Goal: Navigation & Orientation: Find specific page/section

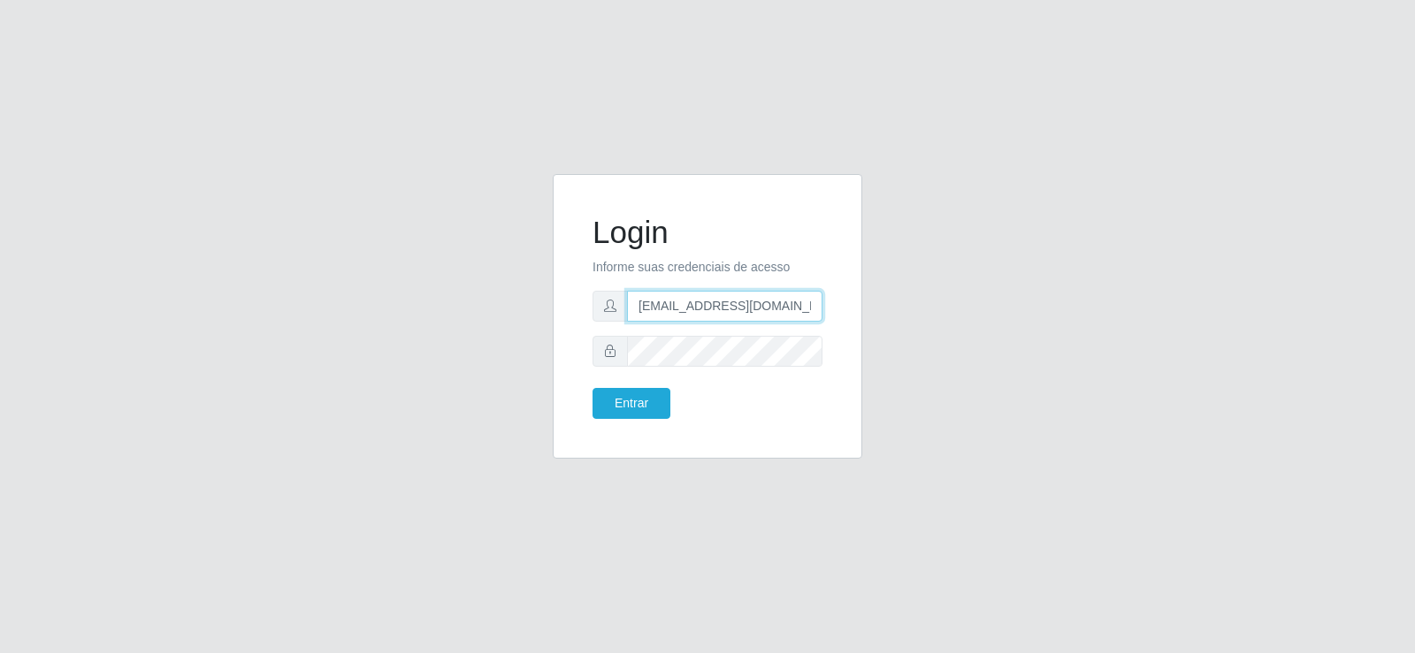
drag, startPoint x: 787, startPoint y: 302, endPoint x: 495, endPoint y: 304, distance: 291.8
click at [495, 304] on div "Login Informe suas credenciais de acesso [EMAIL_ADDRESS][DOMAIN_NAME] Entrar" at bounding box center [707, 327] width 1008 height 306
type input "[DOMAIN_NAME]"
drag, startPoint x: 699, startPoint y: 302, endPoint x: 500, endPoint y: 290, distance: 200.2
click at [500, 290] on div "Login Informe suas credenciais de acesso [DOMAIN_NAME] Entrar" at bounding box center [707, 327] width 1008 height 306
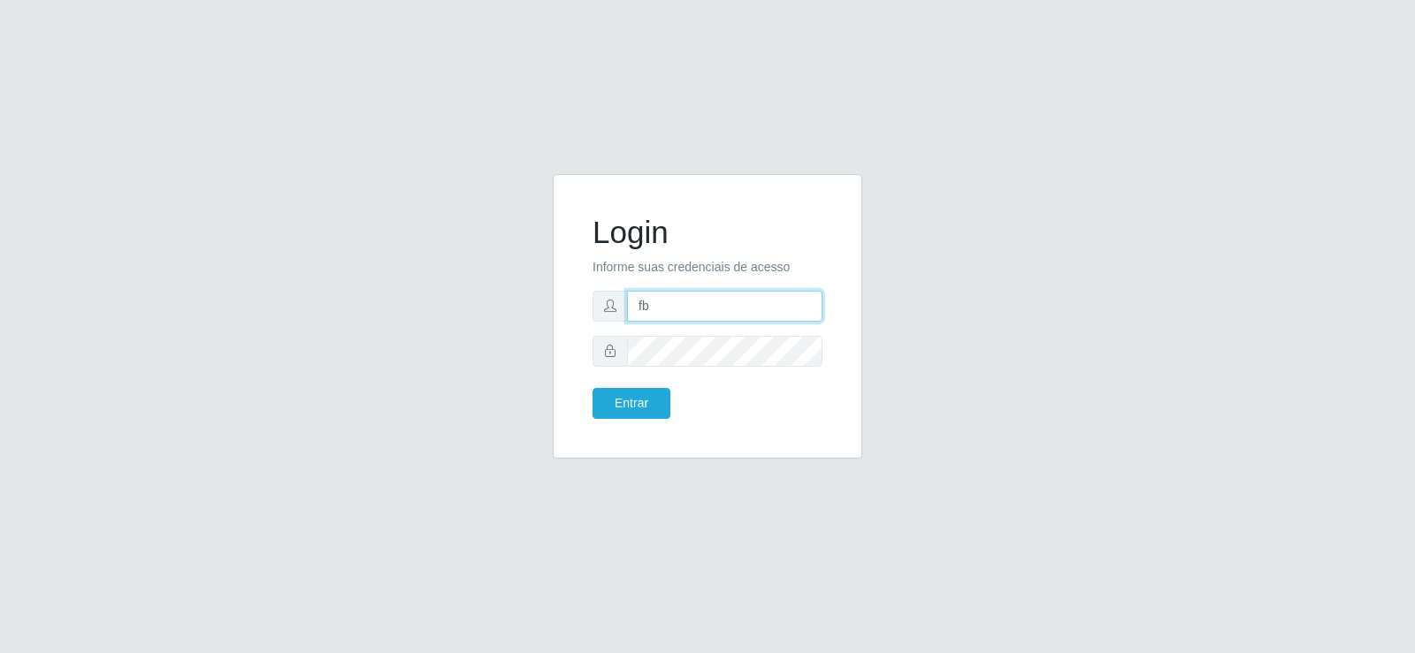
type input "[EMAIL_ADDRESS][DOMAIN_NAME]"
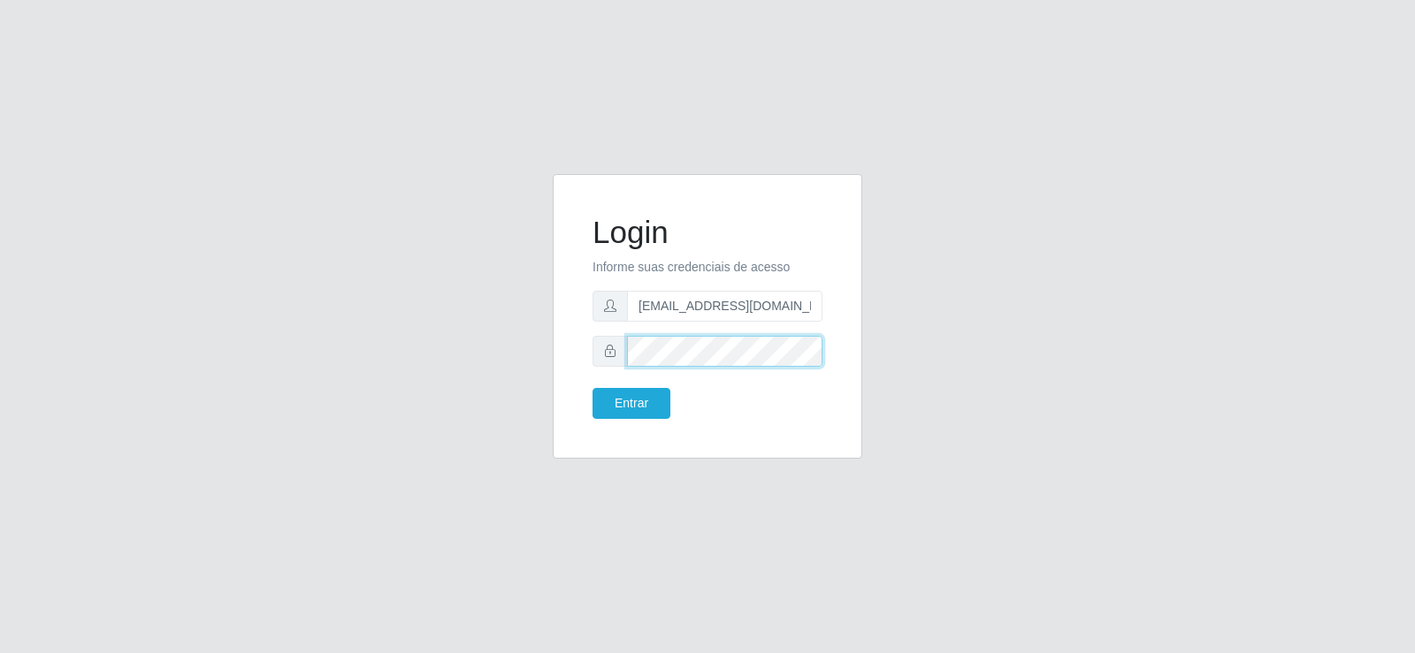
click at [572, 352] on div "Login Informe suas credenciais de acesso [EMAIL_ADDRESS][DOMAIN_NAME] Entrar" at bounding box center [707, 316] width 309 height 285
click at [604, 406] on button "Entrar" at bounding box center [631, 403] width 78 height 31
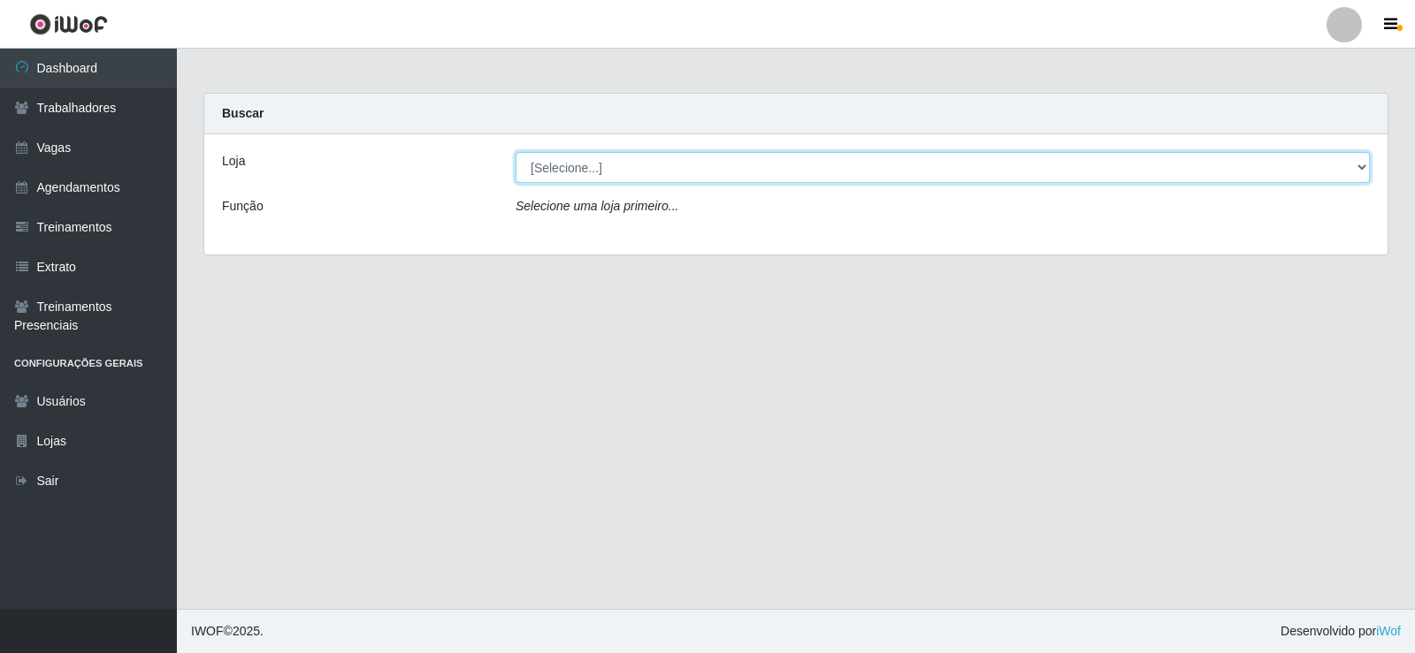
click at [639, 164] on select "[Selecione...] Supermercado Tadeu - [GEOGRAPHIC_DATA]" at bounding box center [943, 167] width 854 height 31
select select "195"
click at [516, 152] on select "[Selecione...] Supermercado Tadeu - [GEOGRAPHIC_DATA]" at bounding box center [943, 167] width 854 height 31
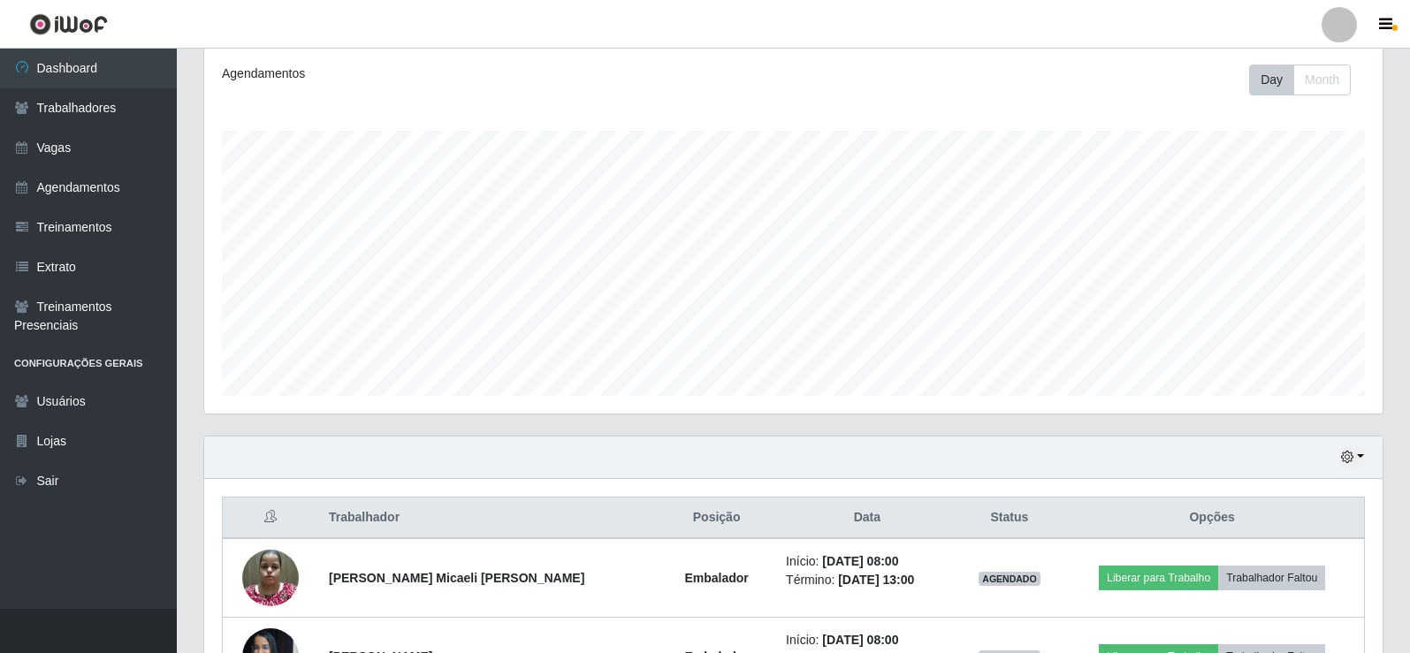
scroll to position [678, 0]
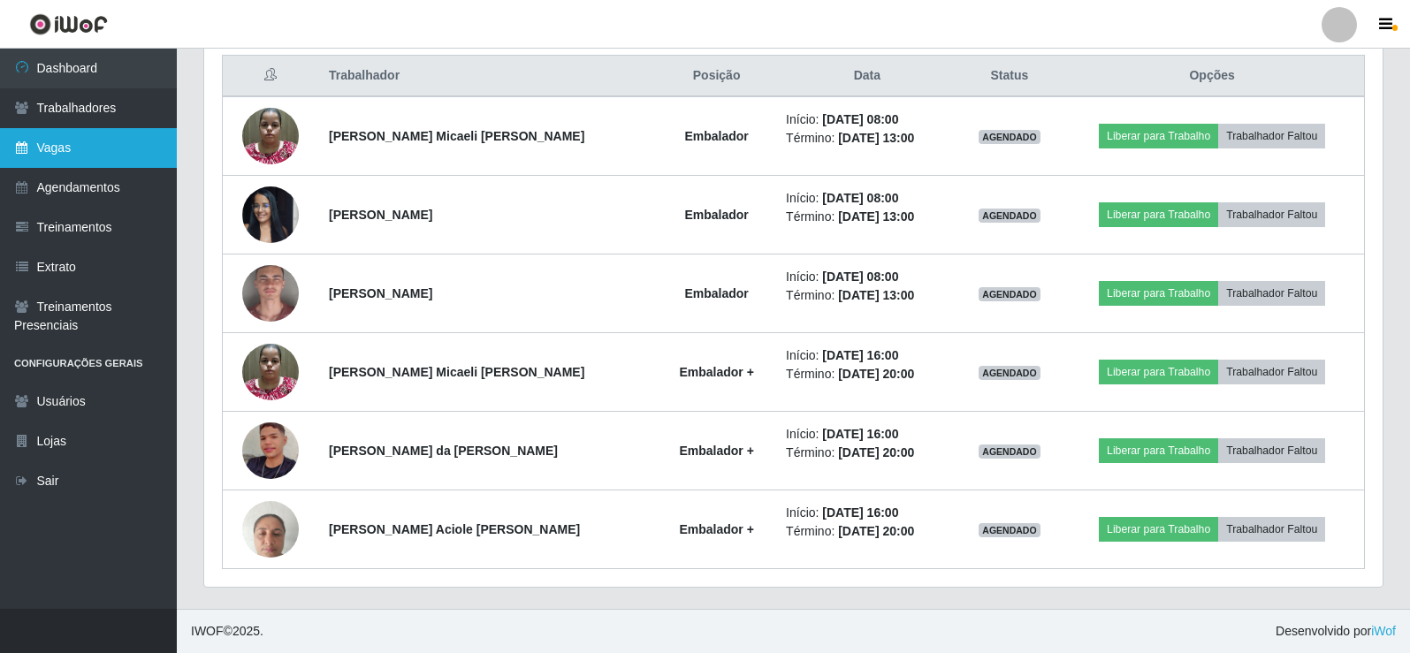
click at [103, 155] on link "Vagas" at bounding box center [88, 148] width 177 height 40
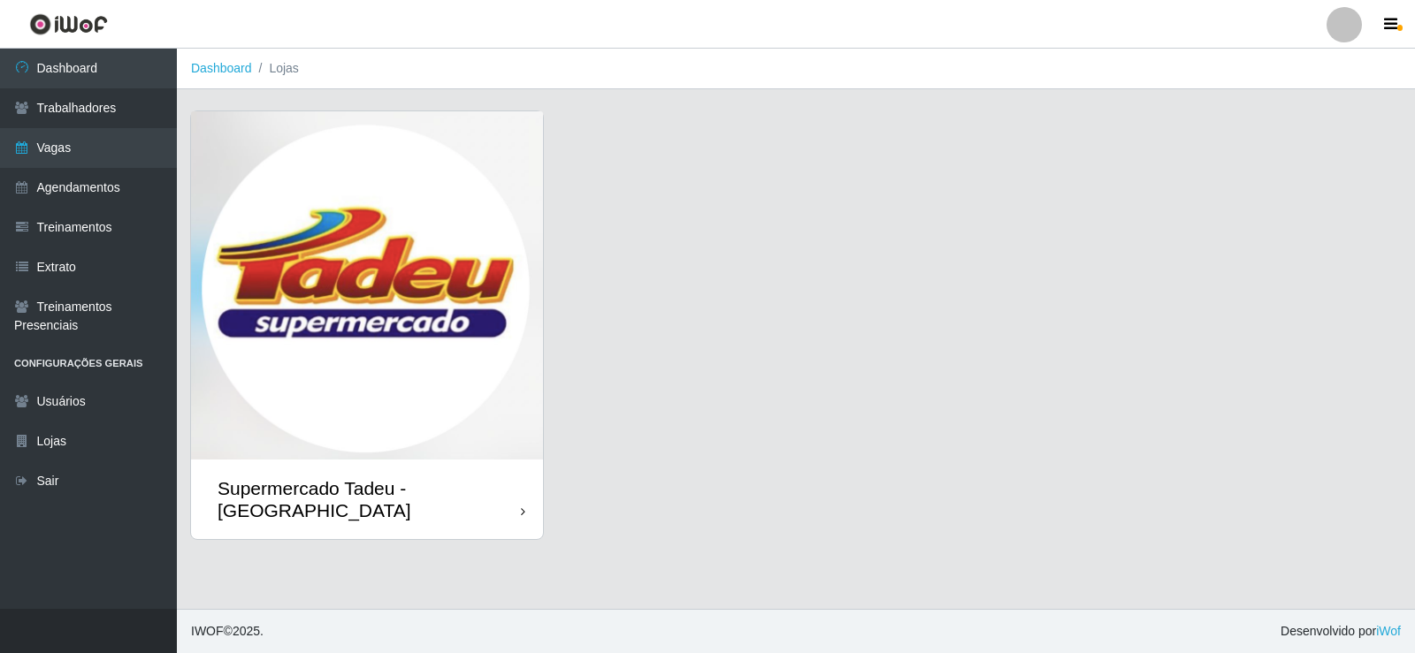
click at [262, 248] on img at bounding box center [367, 285] width 352 height 348
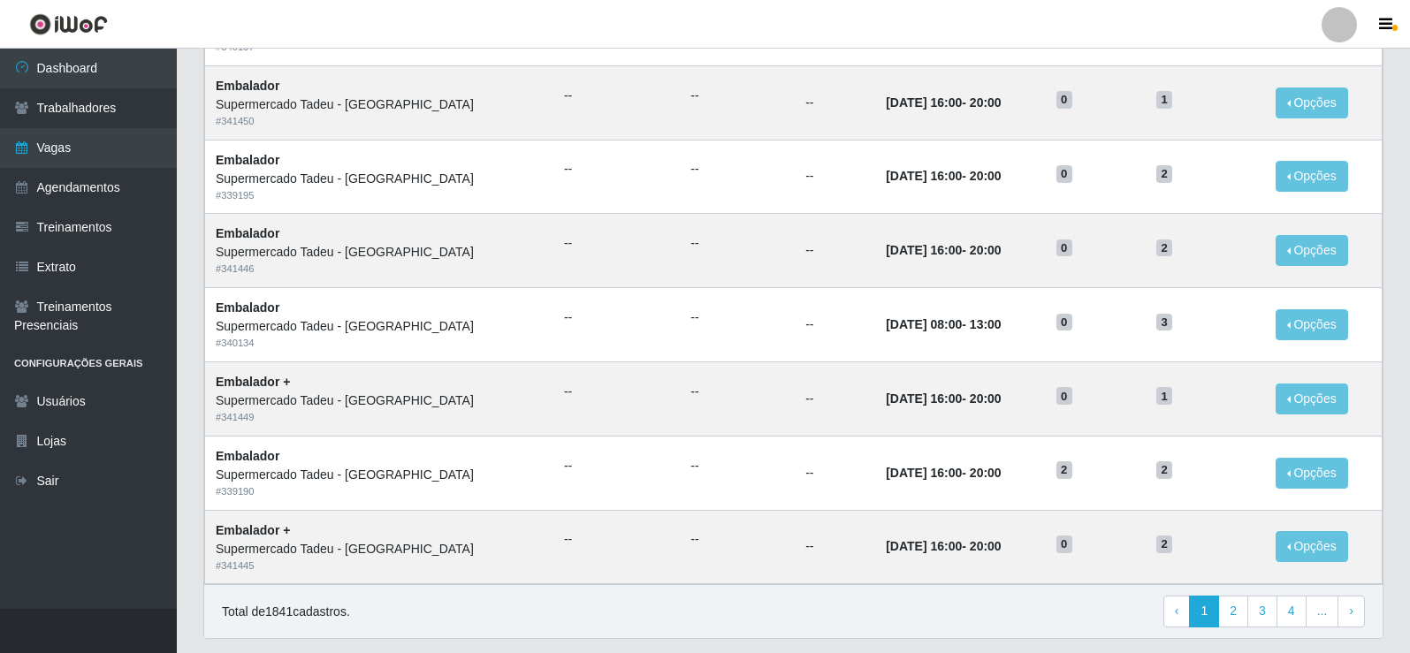
scroll to position [796, 0]
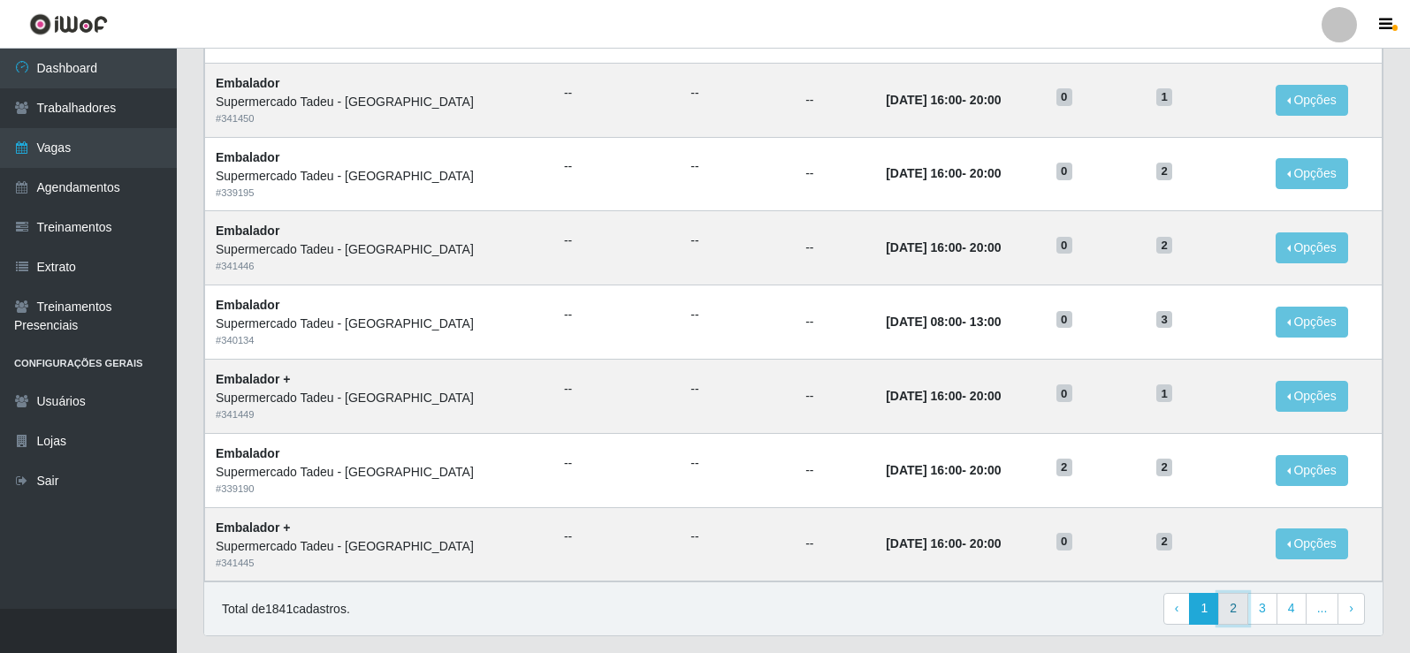
click at [1235, 615] on link "2" at bounding box center [1233, 609] width 30 height 32
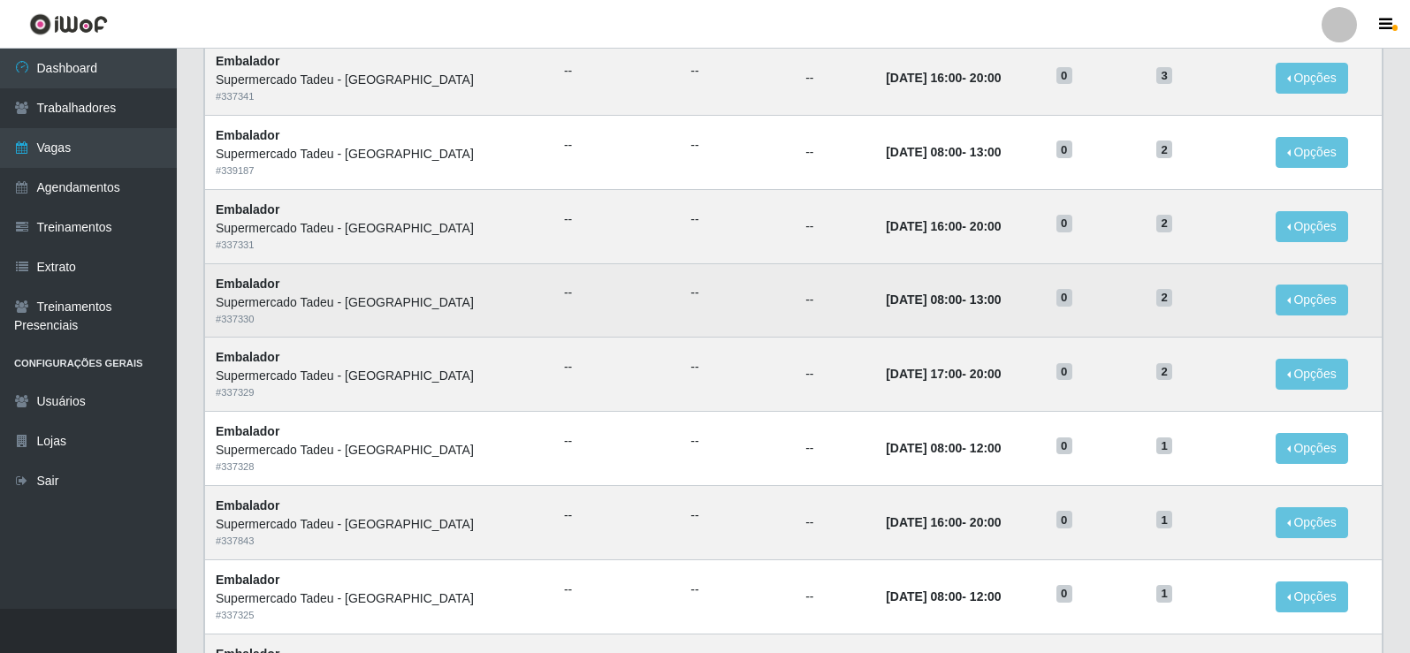
scroll to position [845, 0]
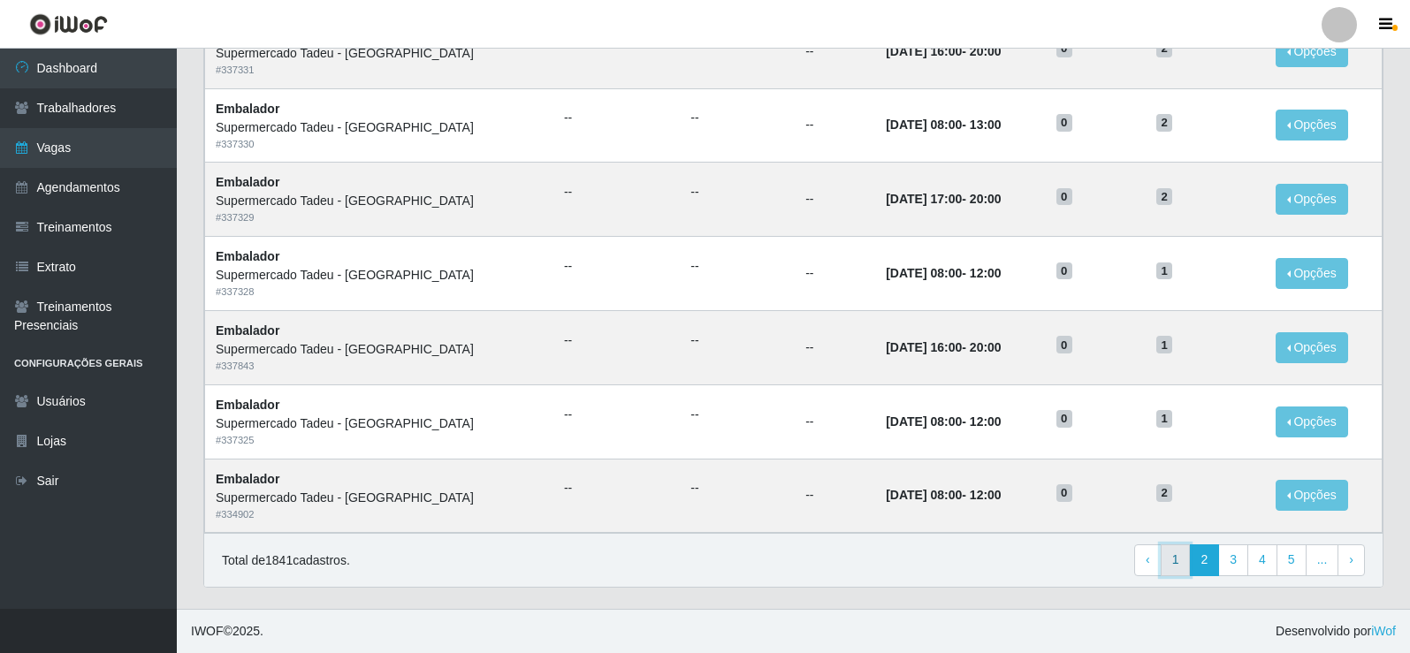
click at [1170, 571] on link "1" at bounding box center [1176, 561] width 30 height 32
click at [137, 53] on link "Dashboard" at bounding box center [88, 69] width 177 height 40
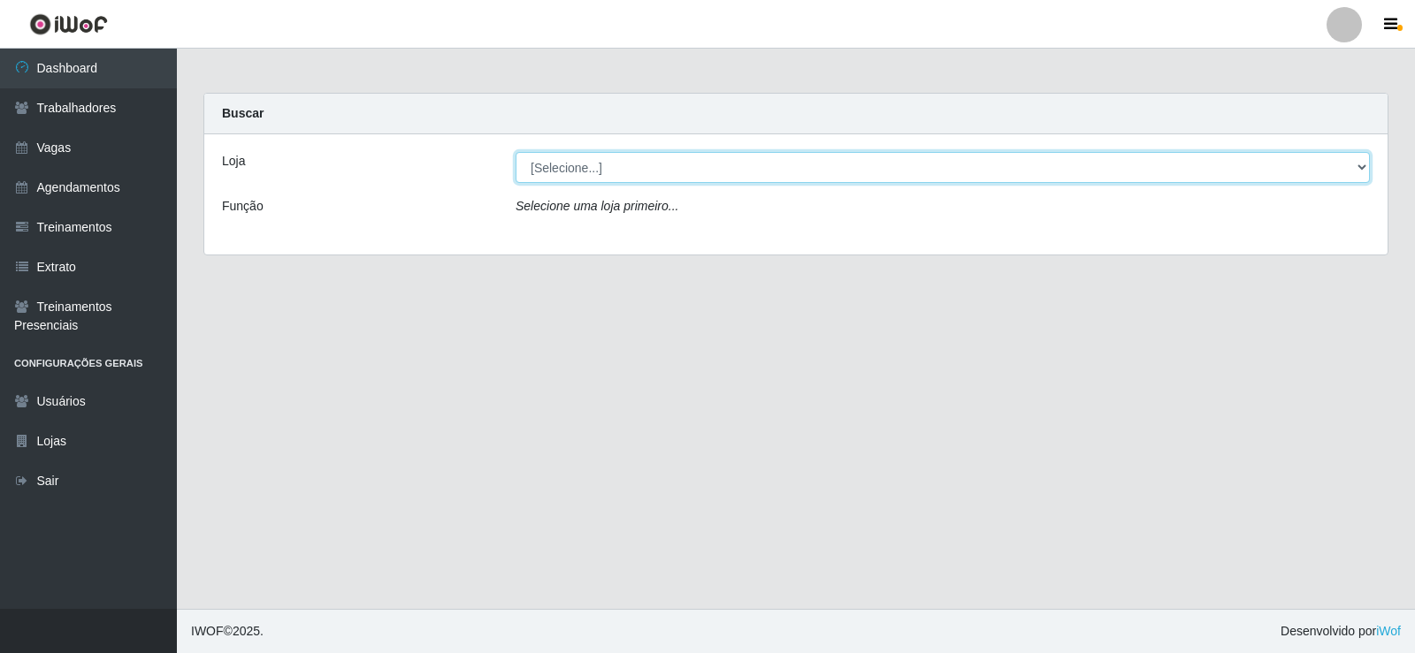
click at [601, 172] on select "[Selecione...] Supermercado Tadeu - [GEOGRAPHIC_DATA]" at bounding box center [943, 167] width 854 height 31
select select "195"
click at [516, 152] on select "[Selecione...] Supermercado Tadeu - [GEOGRAPHIC_DATA]" at bounding box center [943, 167] width 854 height 31
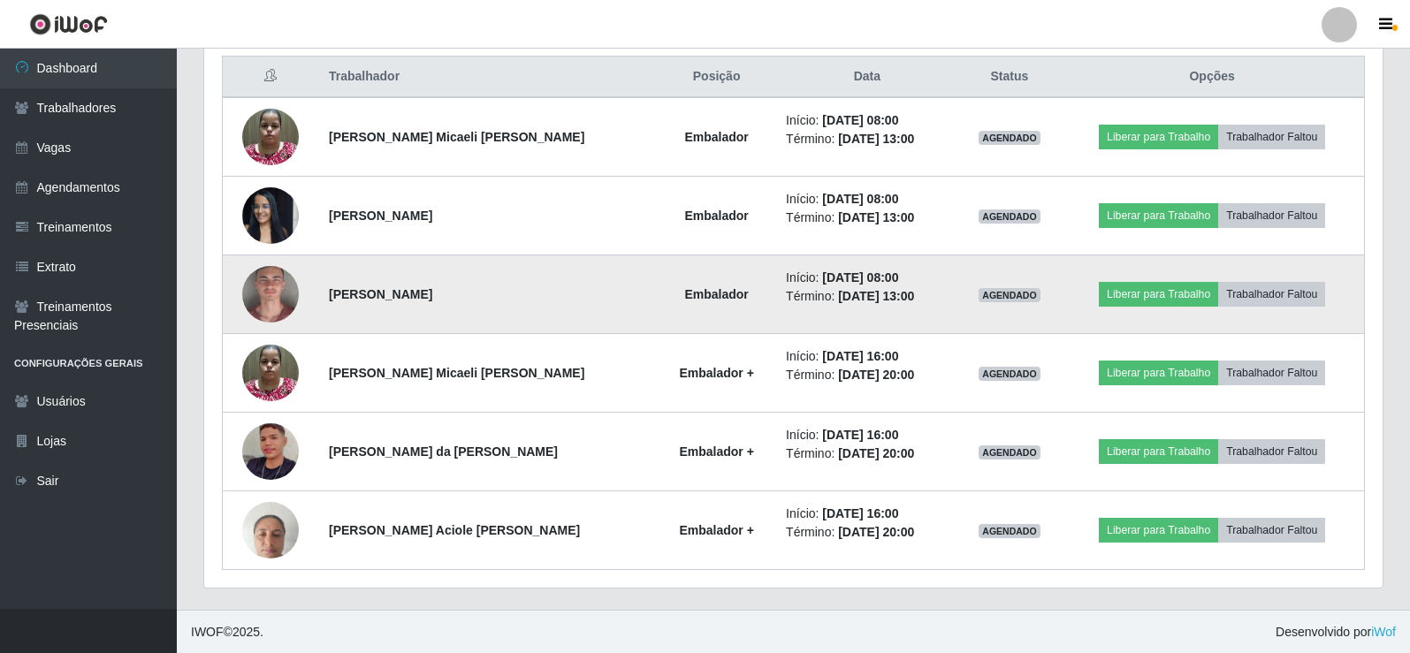
scroll to position [678, 0]
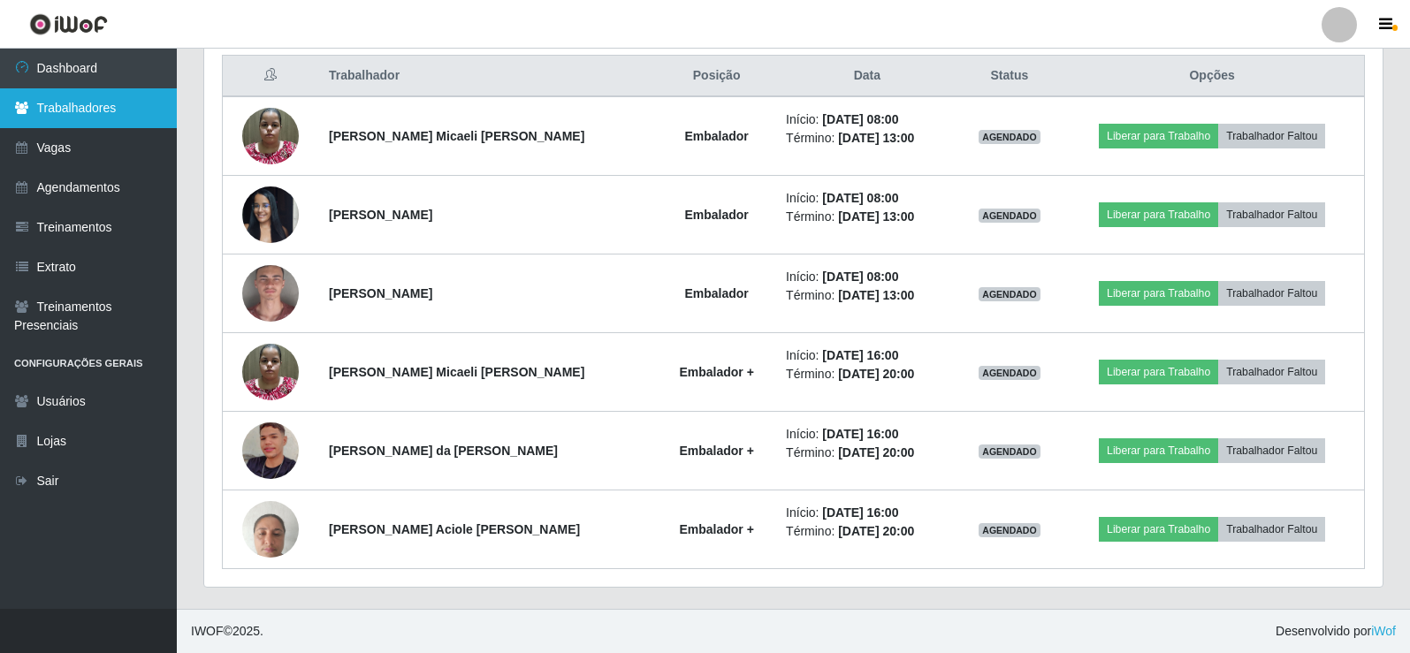
click at [103, 103] on link "Trabalhadores" at bounding box center [88, 108] width 177 height 40
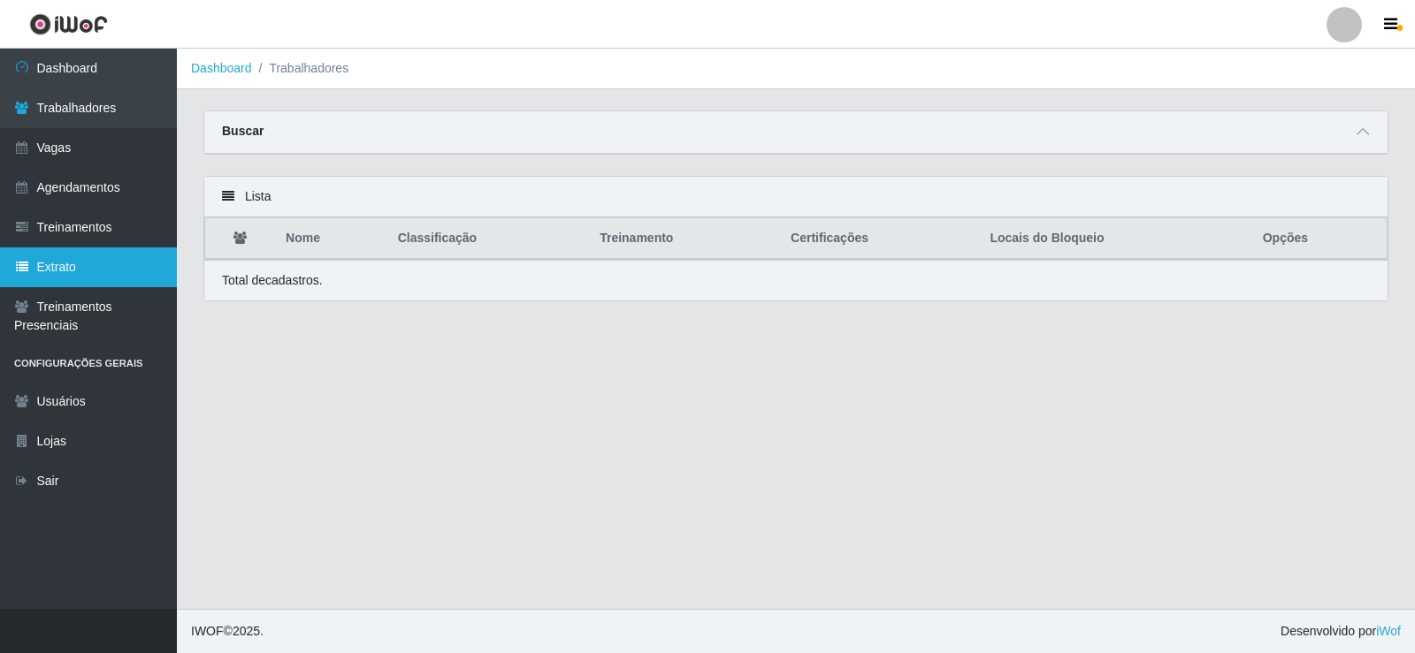
click at [117, 249] on link "Extrato" at bounding box center [88, 268] width 177 height 40
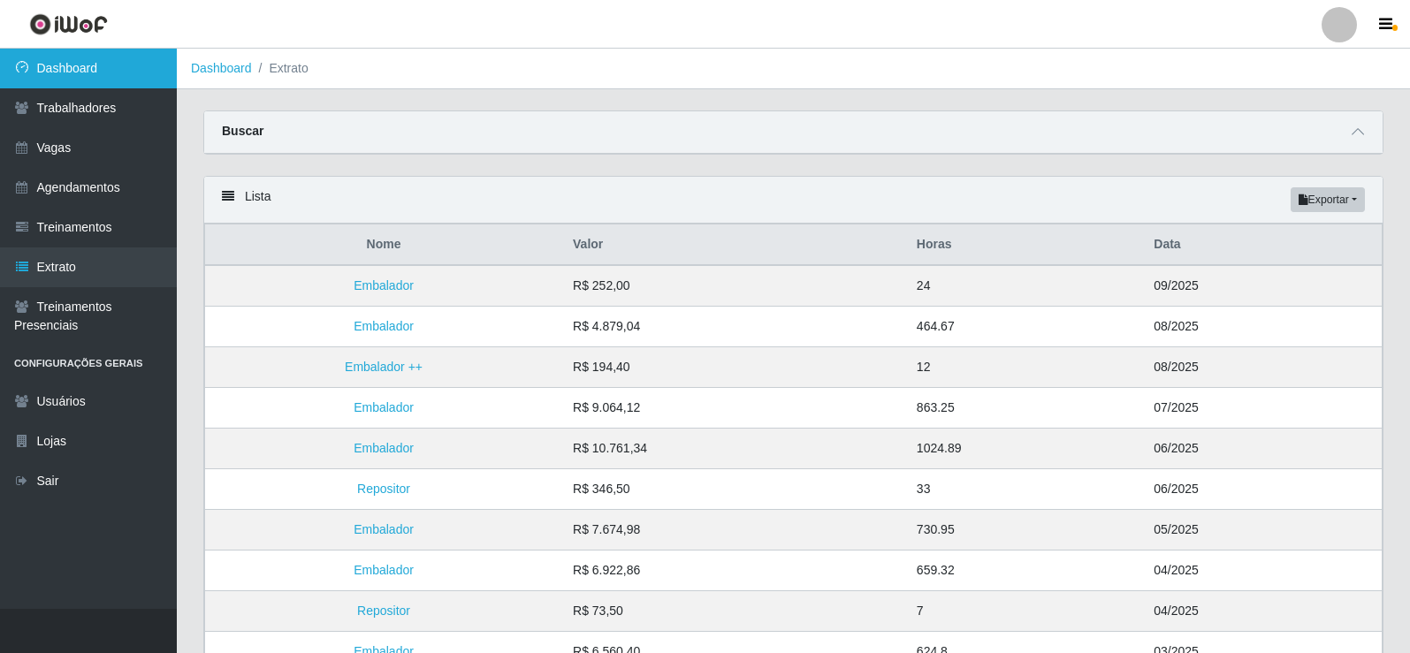
click at [87, 84] on link "Dashboard" at bounding box center [88, 69] width 177 height 40
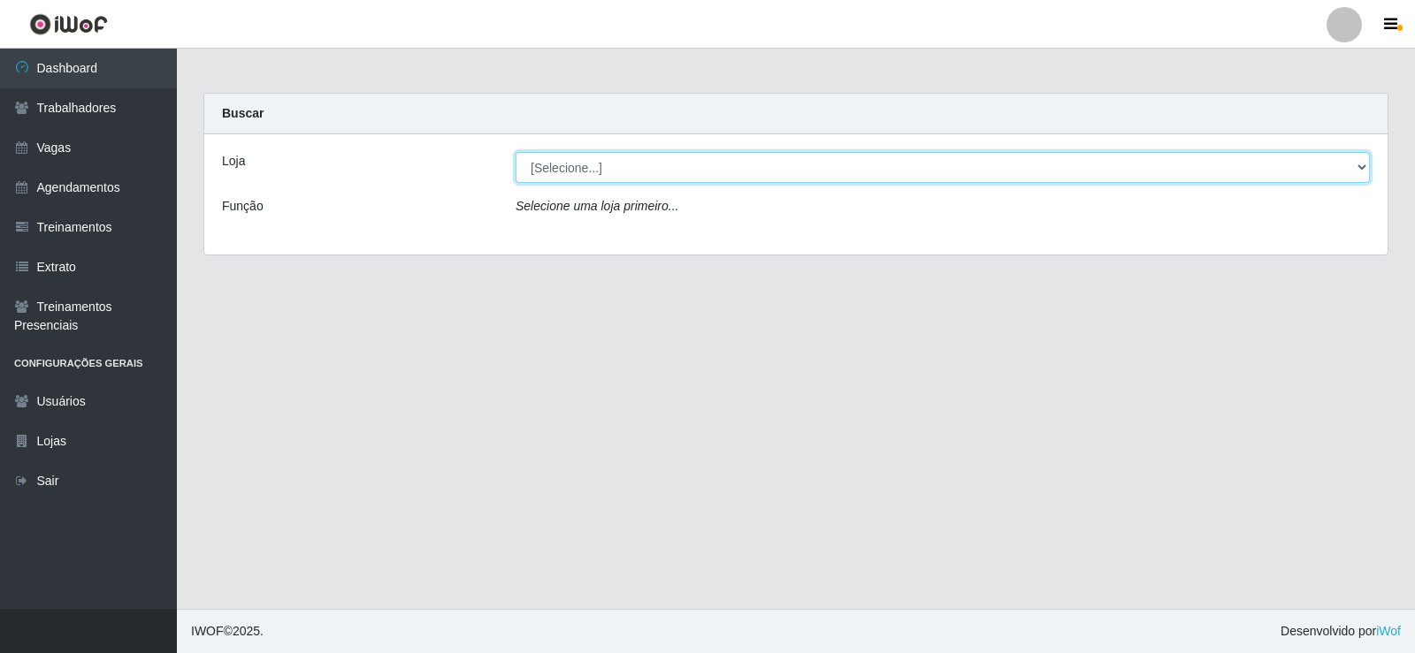
click at [661, 164] on select "[Selecione...] Supermercado Tadeu - [GEOGRAPHIC_DATA]" at bounding box center [943, 167] width 854 height 31
select select "195"
click at [516, 152] on select "[Selecione...] Supermercado Tadeu - [GEOGRAPHIC_DATA]" at bounding box center [943, 167] width 854 height 31
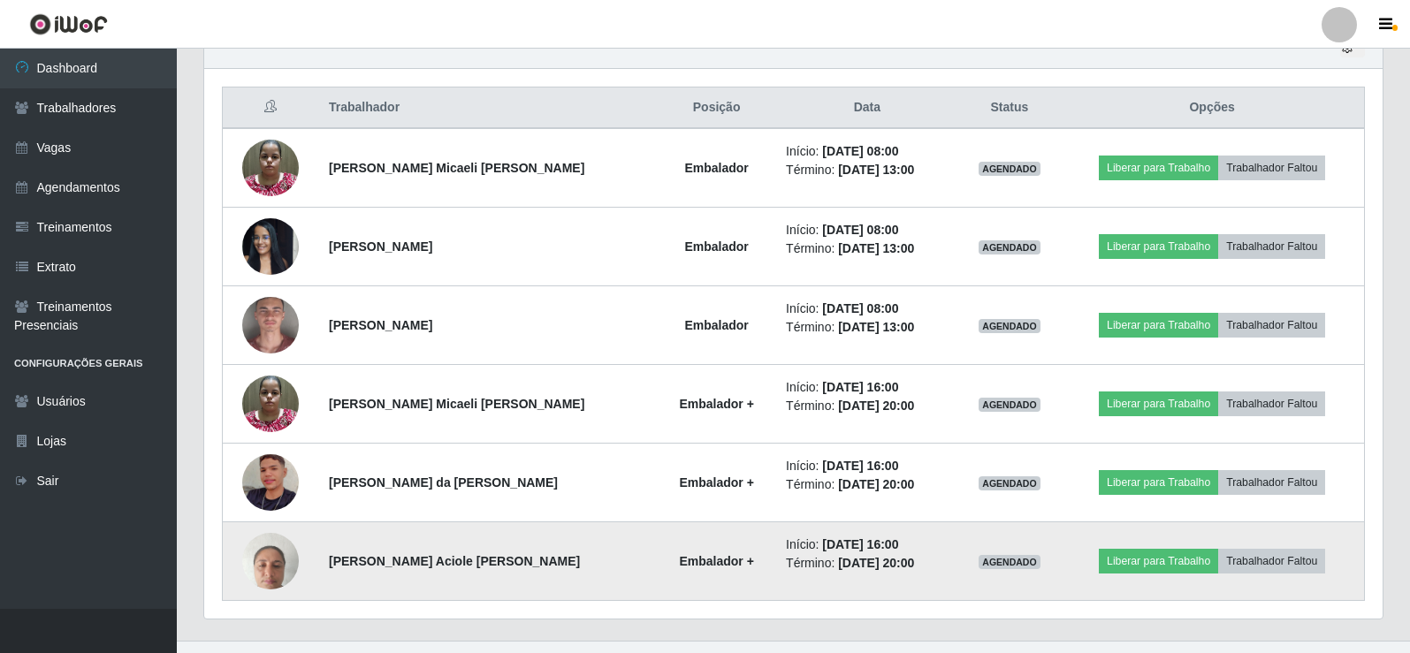
scroll to position [678, 0]
